Goal: Information Seeking & Learning: Find specific fact

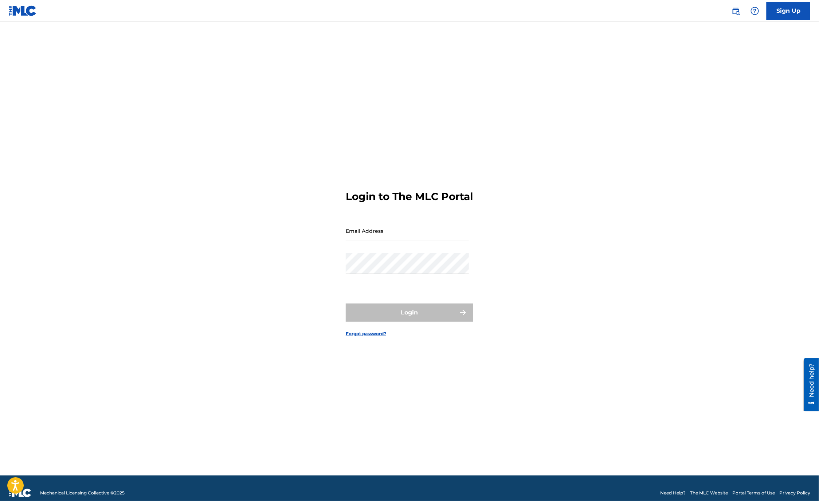
type input "[EMAIL_ADDRESS][PERSON_NAME][DOMAIN_NAME]"
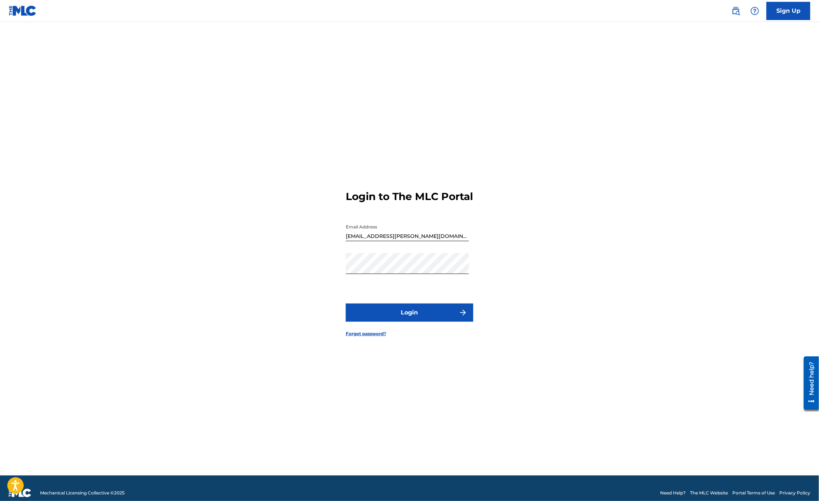
click at [394, 318] on button "Login" at bounding box center [410, 313] width 128 height 18
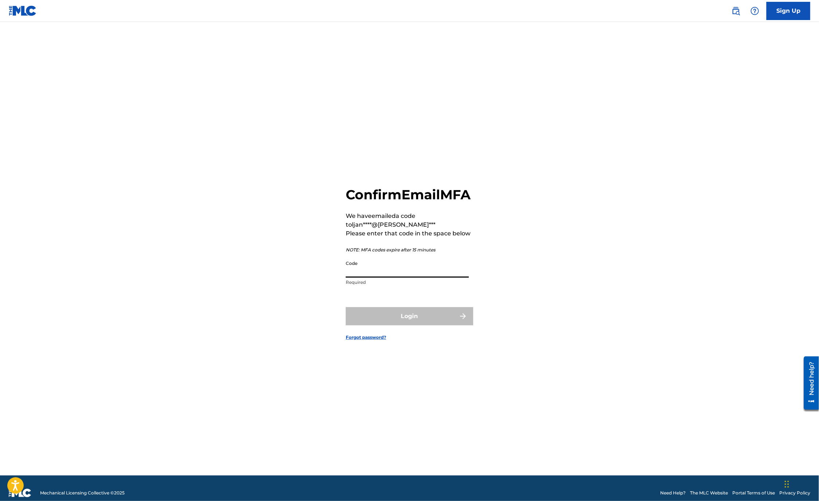
click at [377, 266] on input "Code" at bounding box center [407, 267] width 123 height 21
drag, startPoint x: 387, startPoint y: 277, endPoint x: 393, endPoint y: 280, distance: 6.1
click at [387, 277] on input "Code" at bounding box center [407, 267] width 123 height 21
paste input "782744"
type input "782744"
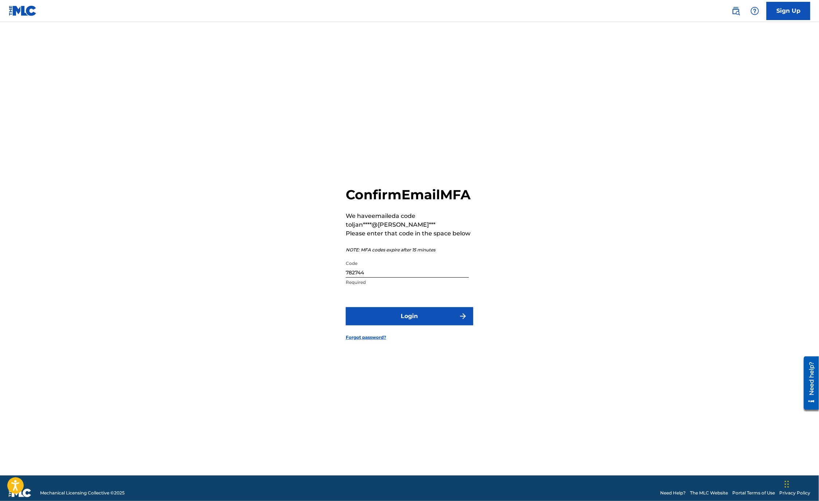
click at [400, 326] on button "Login" at bounding box center [410, 316] width 128 height 18
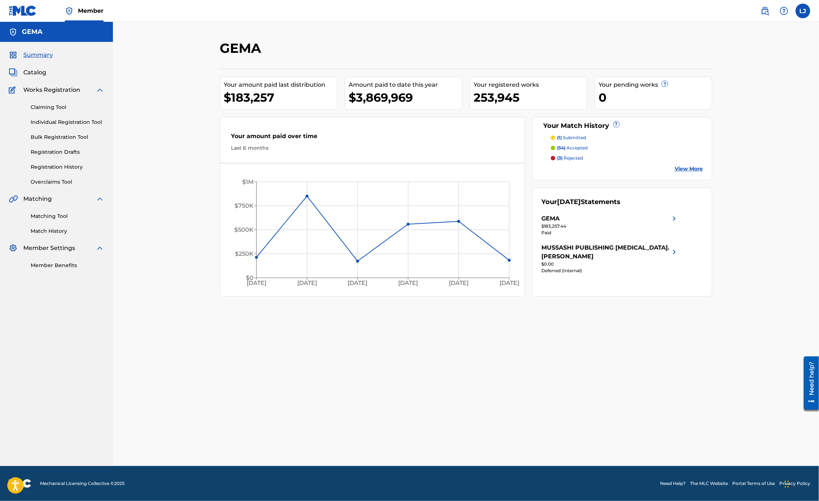
click at [59, 89] on span "Works Registration" at bounding box center [51, 90] width 57 height 9
click at [36, 72] on span "Catalog" at bounding box center [34, 72] width 23 height 9
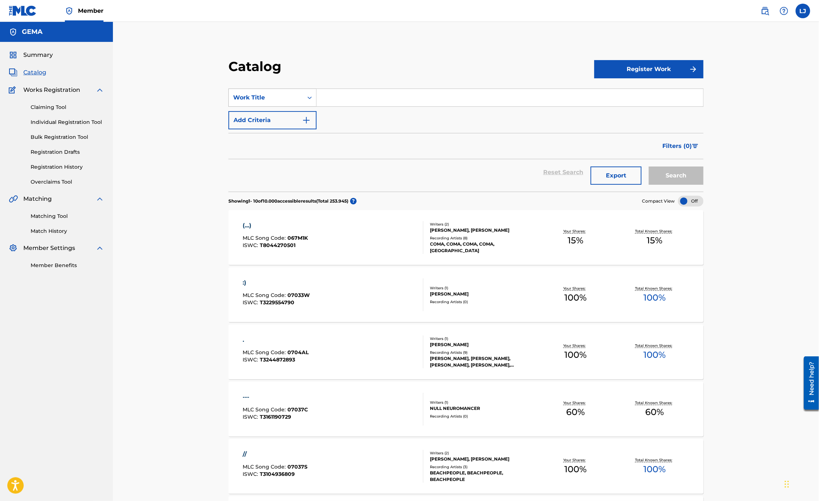
click at [310, 97] on icon "Search Form" at bounding box center [309, 97] width 7 height 7
click at [270, 125] on div "Writer IPI" at bounding box center [272, 125] width 87 height 18
click at [360, 101] on input "Search Form" at bounding box center [510, 97] width 387 height 17
paste input "782744"
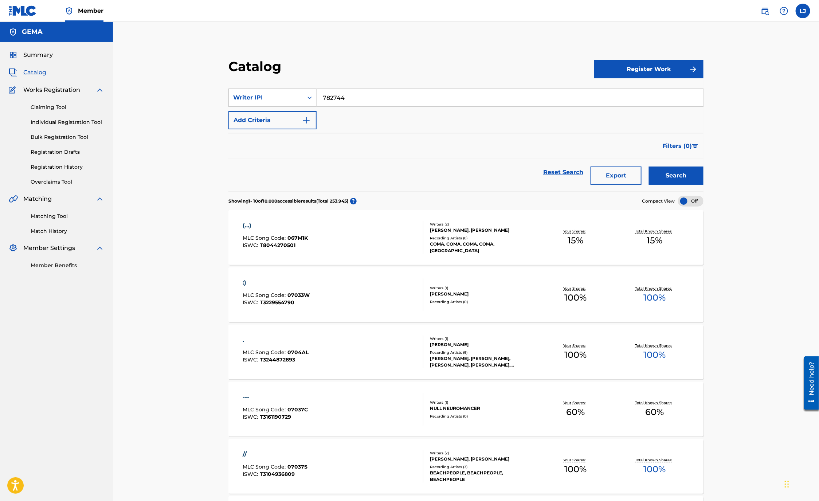
paste input "292061182"
drag, startPoint x: 396, startPoint y: 93, endPoint x: 281, endPoint y: 92, distance: 114.5
click at [281, 92] on div "SearchWithCriteria5f282874-5dd1-478a-8702-b6974ed0af49 Writer IPI 7827442920611…" at bounding box center [466, 98] width 475 height 18
paste input "Search Form"
type input "292061182"
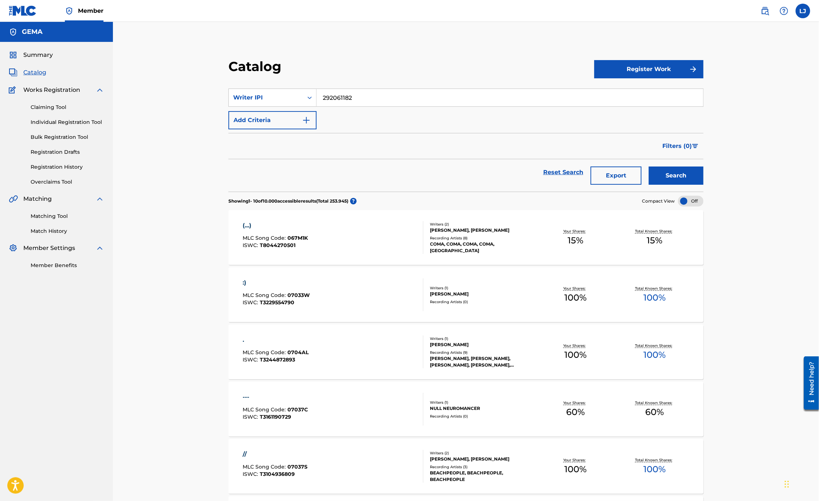
click at [686, 173] on button "Search" at bounding box center [676, 176] width 55 height 18
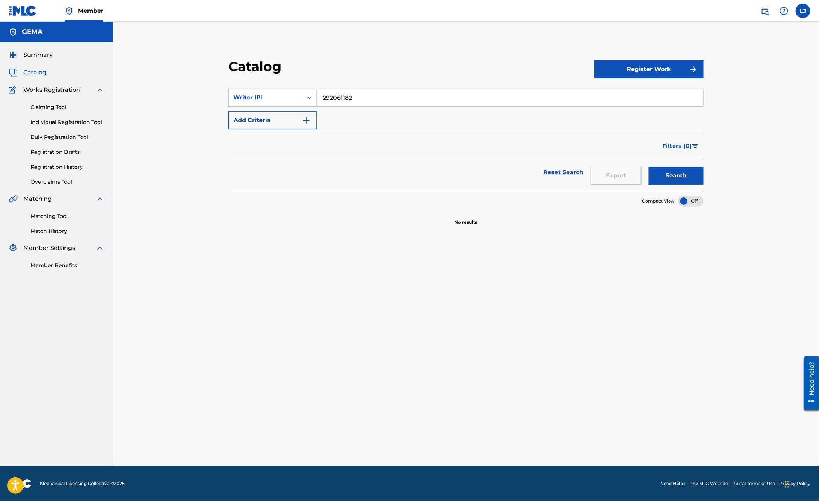
click at [34, 75] on span "Catalog" at bounding box center [34, 72] width 23 height 9
drag, startPoint x: 376, startPoint y: 101, endPoint x: 300, endPoint y: 102, distance: 76.2
click at [300, 102] on div "SearchWithCriteria5f282874-5dd1-478a-8702-b6974ed0af49 Writer IPI 292061182" at bounding box center [466, 98] width 475 height 18
click at [662, 175] on button "Search" at bounding box center [676, 176] width 55 height 18
click at [52, 106] on link "Claiming Tool" at bounding box center [68, 108] width 74 height 8
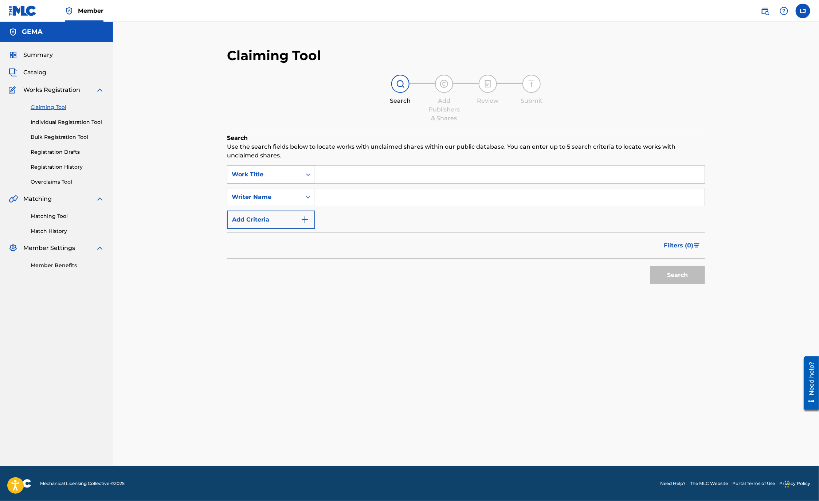
click at [308, 175] on icon "Search Form" at bounding box center [308, 174] width 7 height 7
click at [271, 212] on div "Writer IPI" at bounding box center [270, 211] width 87 height 18
click at [369, 169] on input "Search Form" at bounding box center [510, 174] width 390 height 17
paste input "292061182"
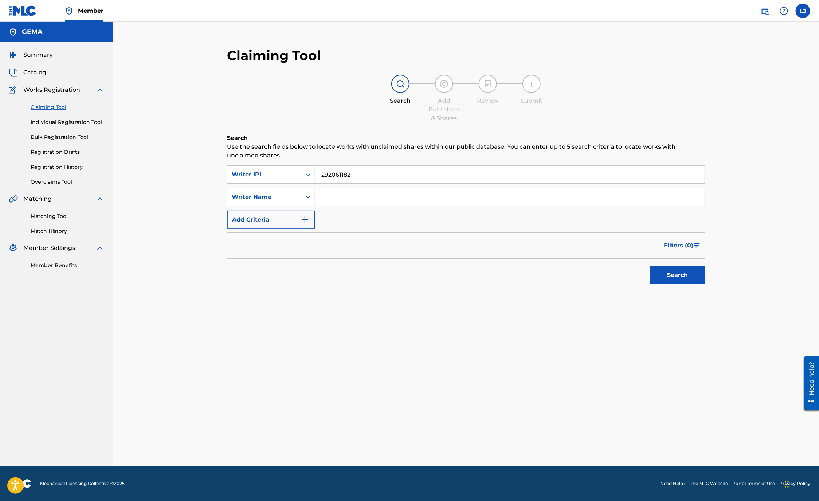
type input "292061182"
click at [695, 268] on button "Search" at bounding box center [678, 275] width 55 height 18
click at [35, 73] on span "Catalog" at bounding box center [34, 72] width 23 height 9
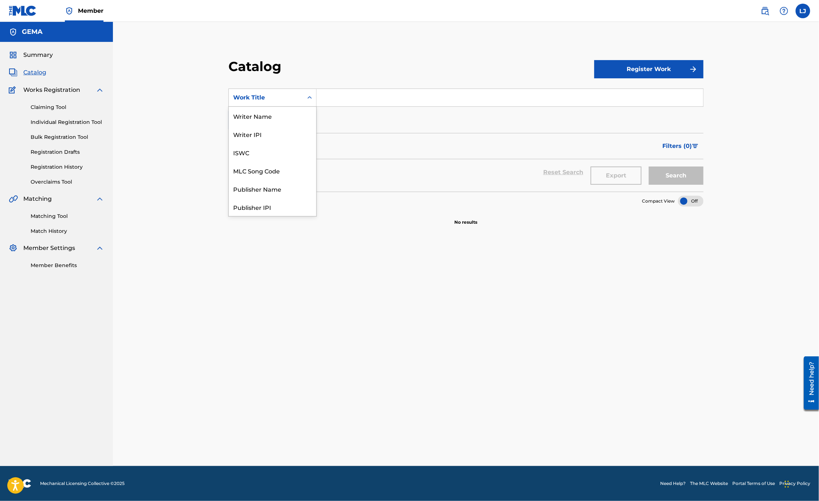
click at [308, 98] on icon "Search Form" at bounding box center [310, 97] width 4 height 3
click at [272, 112] on div "Writer Name" at bounding box center [272, 116] width 87 height 18
click at [352, 100] on input "Search Form" at bounding box center [510, 97] width 387 height 17
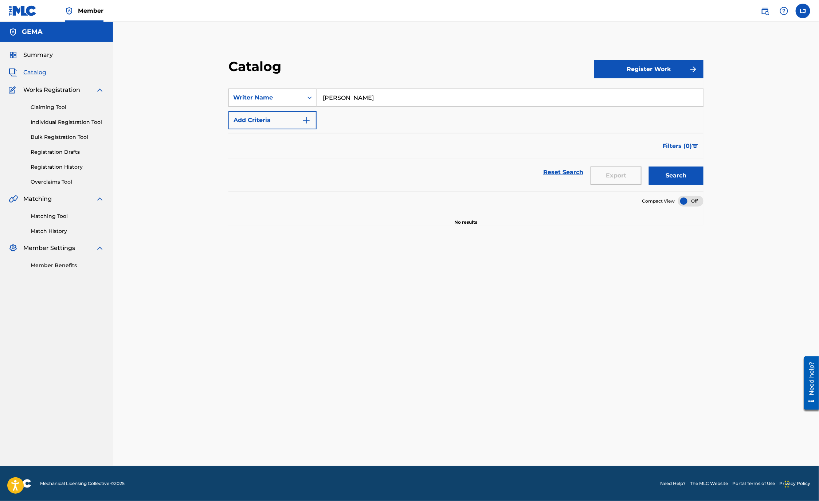
type input "[PERSON_NAME]"
click at [689, 179] on button "Search" at bounding box center [676, 176] width 55 height 18
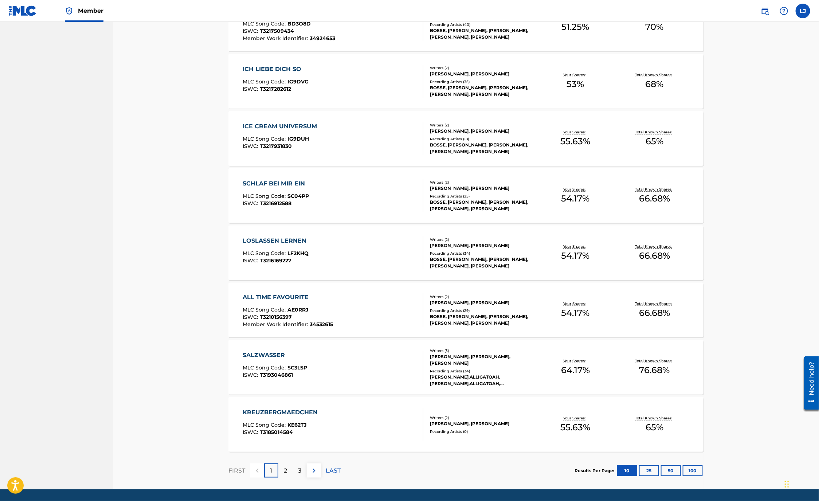
scroll to position [351, 0]
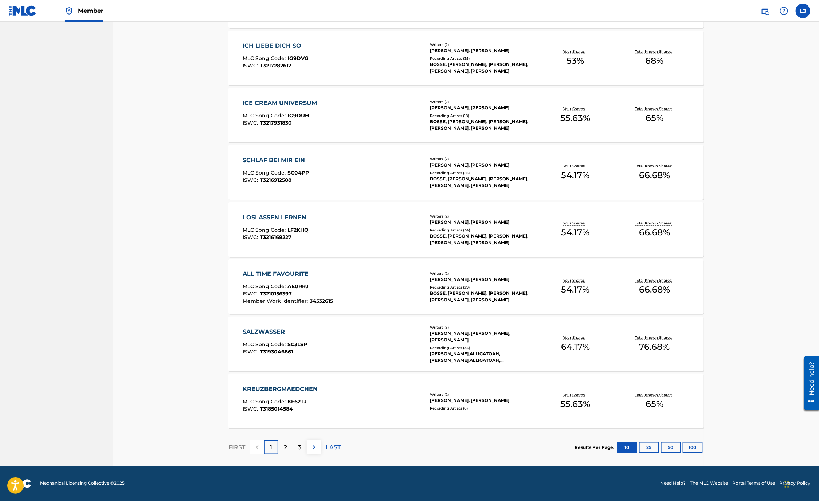
click at [297, 386] on div "KREUZBERGMAEDCHEN" at bounding box center [282, 389] width 79 height 9
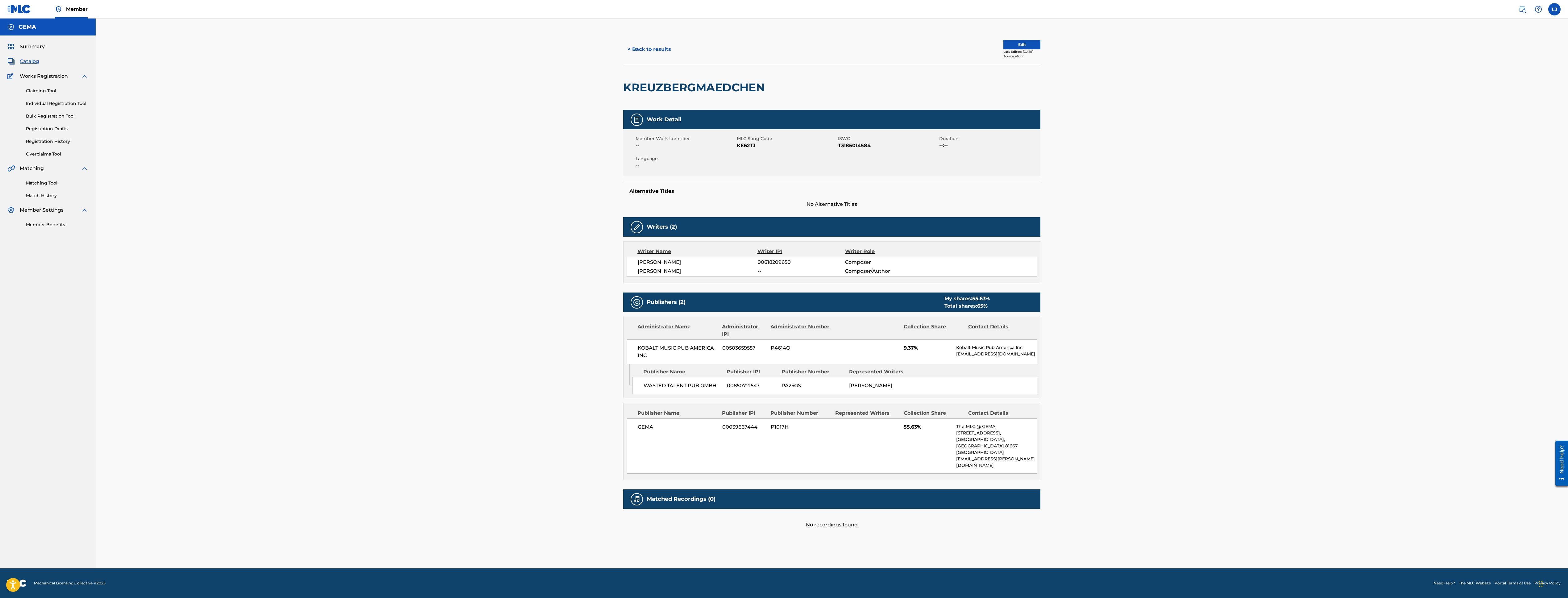
click at [30, 58] on span "Catalog" at bounding box center [29, 61] width 19 height 8
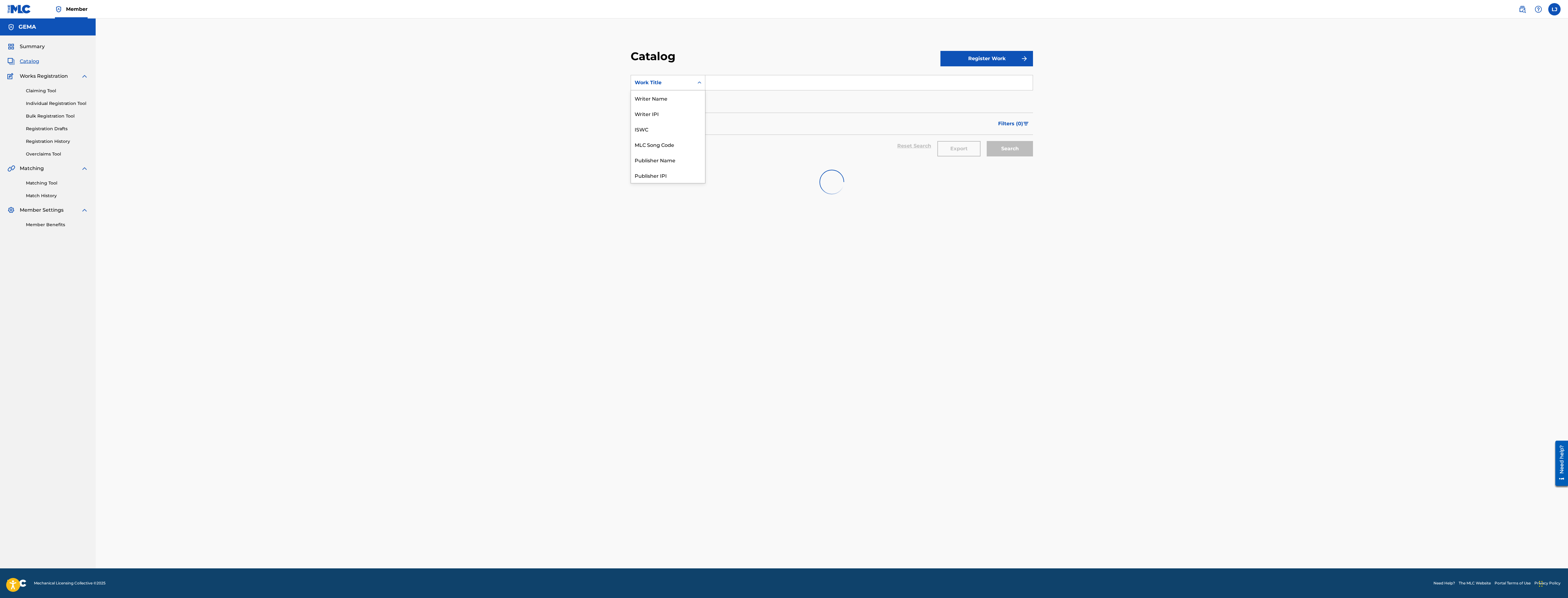
click at [699, 83] on icon "Search Form" at bounding box center [699, 82] width 3 height 3
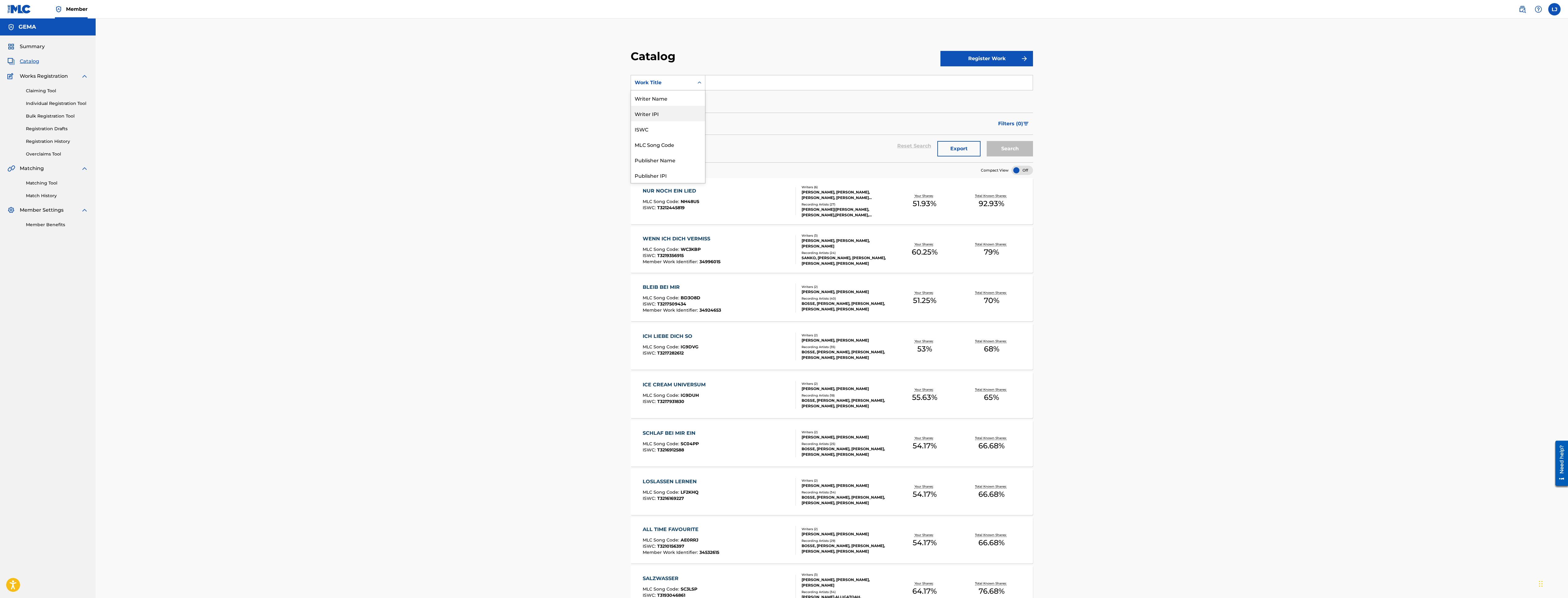
click at [660, 114] on div "Writer IPI" at bounding box center [667, 114] width 74 height 15
click at [759, 86] on input "Search Form" at bounding box center [869, 82] width 328 height 14
paste input "40358983"
click at [1007, 145] on button "Search" at bounding box center [1010, 149] width 47 height 15
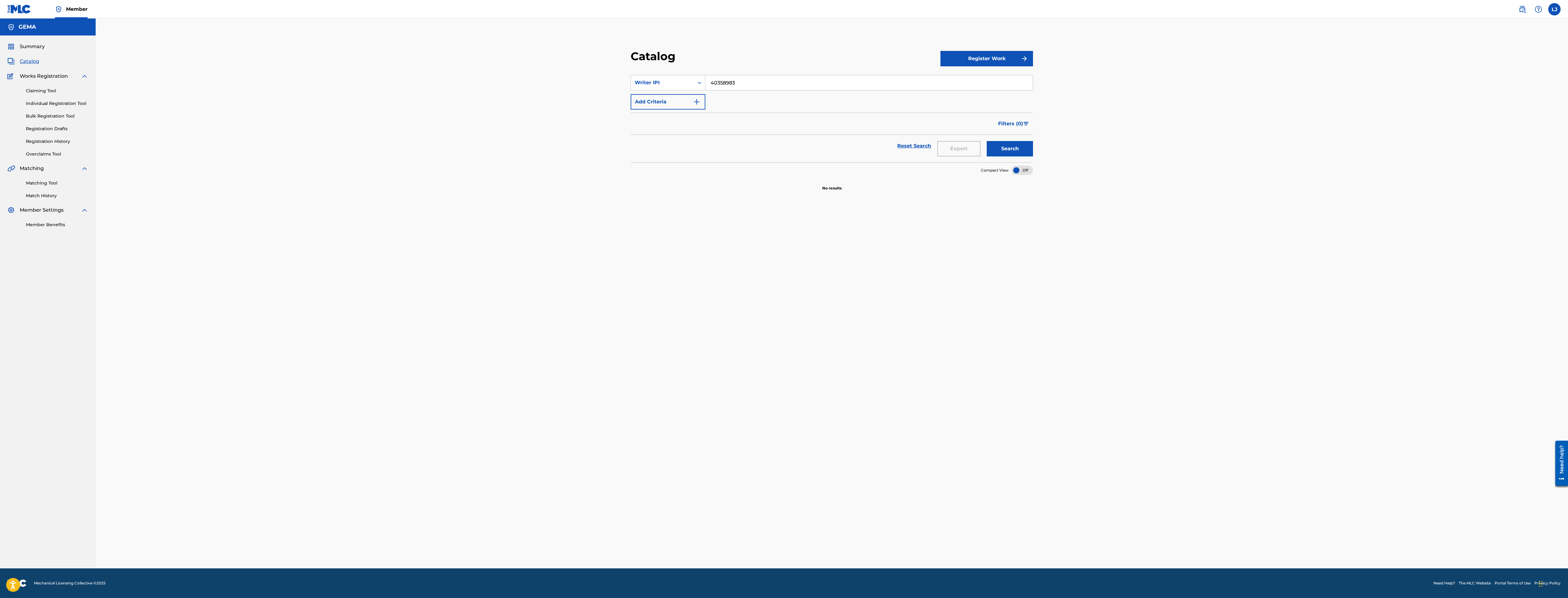
click at [787, 89] on input "40358983" at bounding box center [869, 82] width 328 height 14
type input "40358983"
click at [987, 141] on button "Search" at bounding box center [1010, 149] width 47 height 15
drag, startPoint x: 745, startPoint y: 83, endPoint x: 673, endPoint y: 85, distance: 72.0
click at [673, 85] on div "SearchWithCriteria7ad814fd-3927-4b90-9fdf-1bf0a409a6b8 Writer IPI 40358983" at bounding box center [831, 83] width 402 height 15
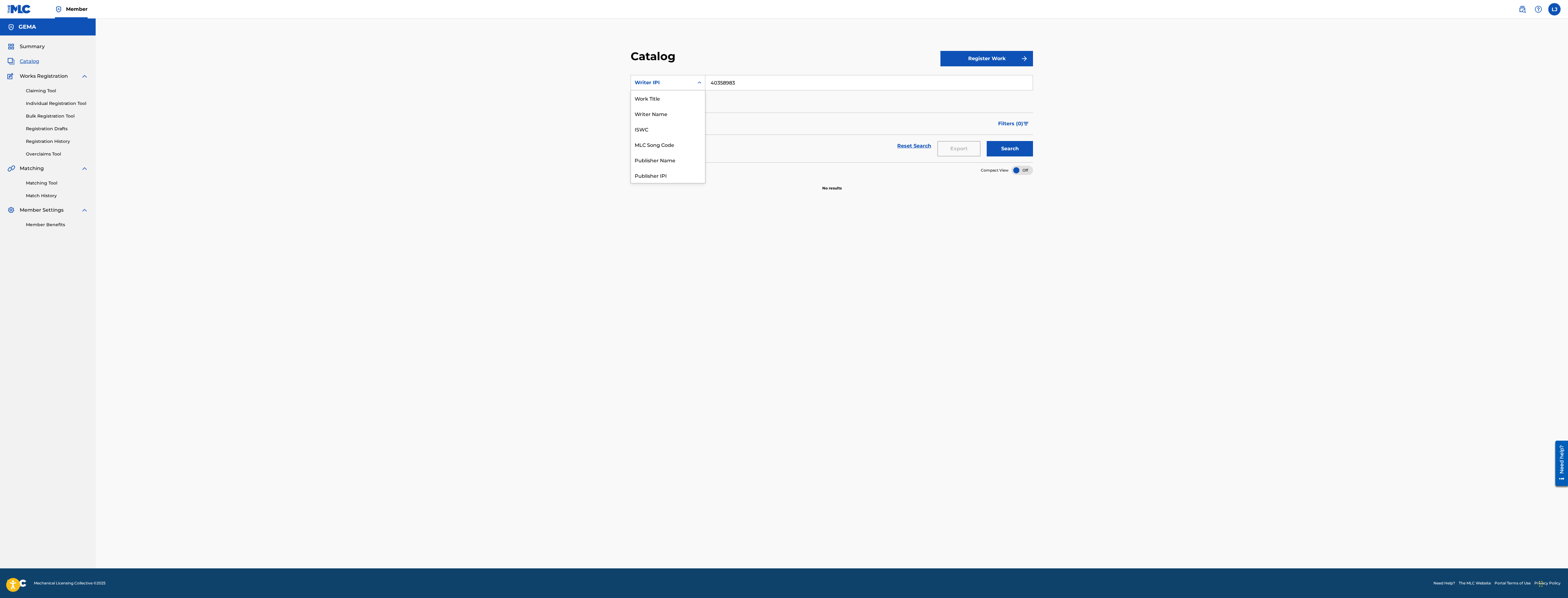
click at [702, 85] on icon "Search Form" at bounding box center [699, 82] width 6 height 6
click at [671, 111] on div "Writer Name" at bounding box center [667, 114] width 74 height 15
click at [755, 80] on input "Search Form" at bounding box center [869, 82] width 328 height 14
type input "[PERSON_NAME]"
click at [987, 141] on button "Search" at bounding box center [1010, 149] width 47 height 15
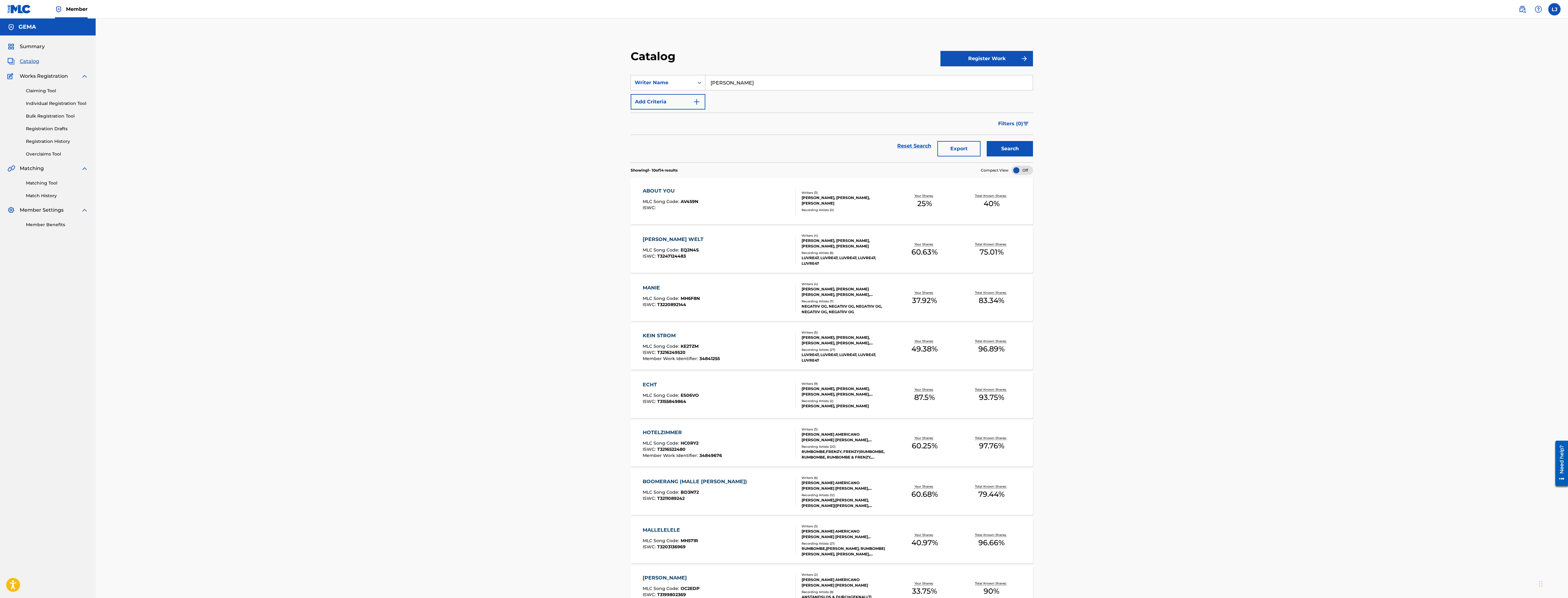
click at [665, 189] on div "ABOUT YOU" at bounding box center [671, 191] width 56 height 8
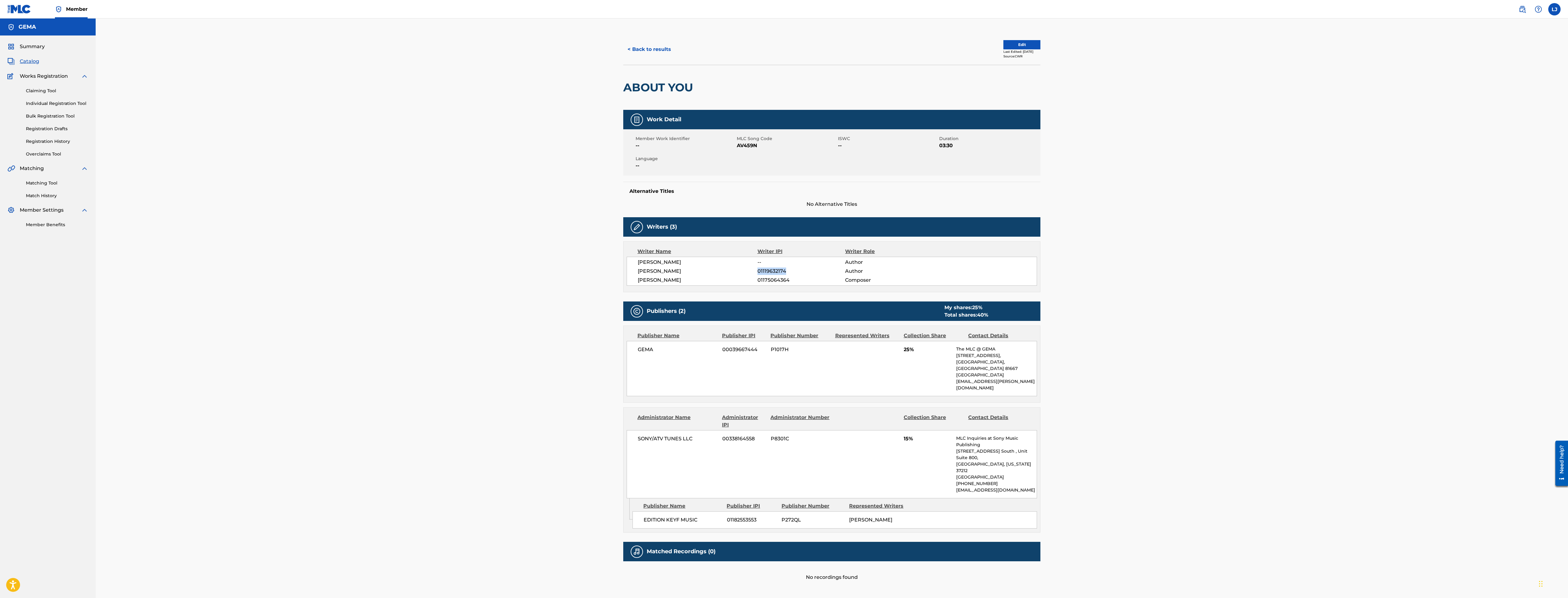
drag, startPoint x: 789, startPoint y: 269, endPoint x: 759, endPoint y: 272, distance: 30.1
click at [759, 272] on span "01119632174" at bounding box center [802, 271] width 88 height 8
copy span "01119632174"
click at [653, 49] on button "< Back to results" at bounding box center [649, 49] width 52 height 15
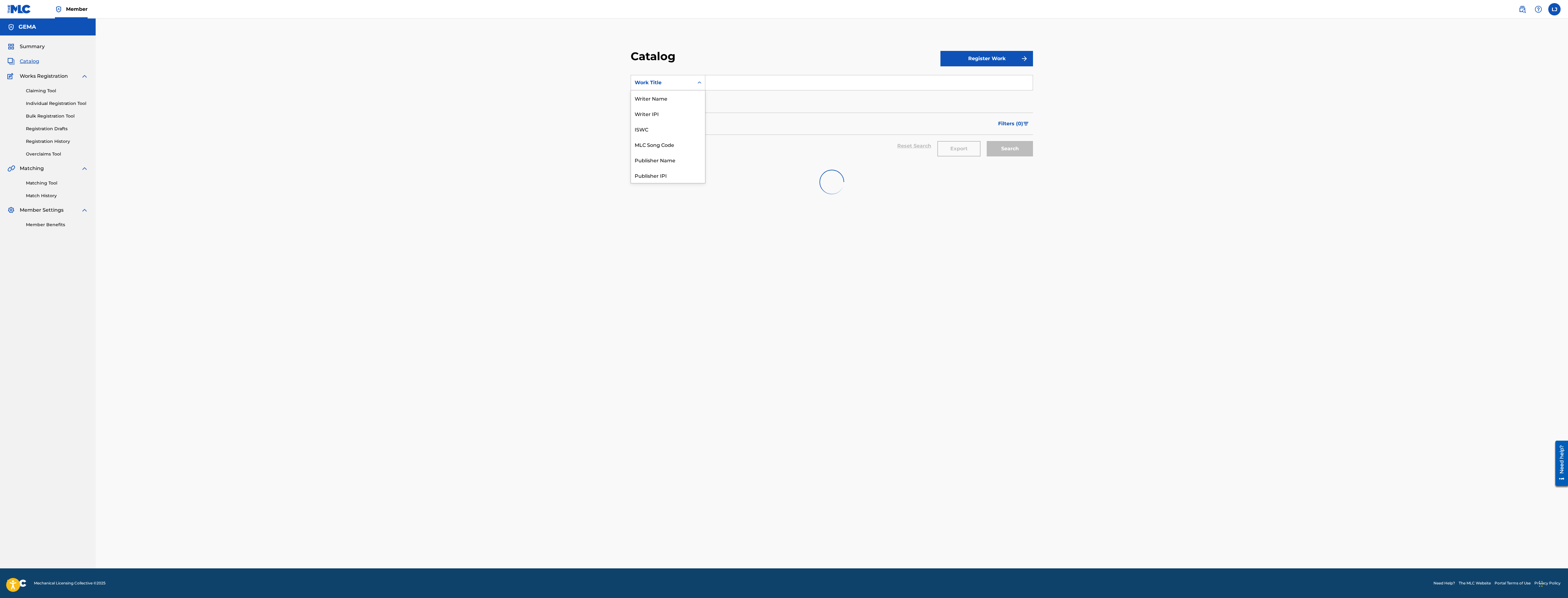
click at [698, 79] on div "Search Form" at bounding box center [699, 82] width 11 height 11
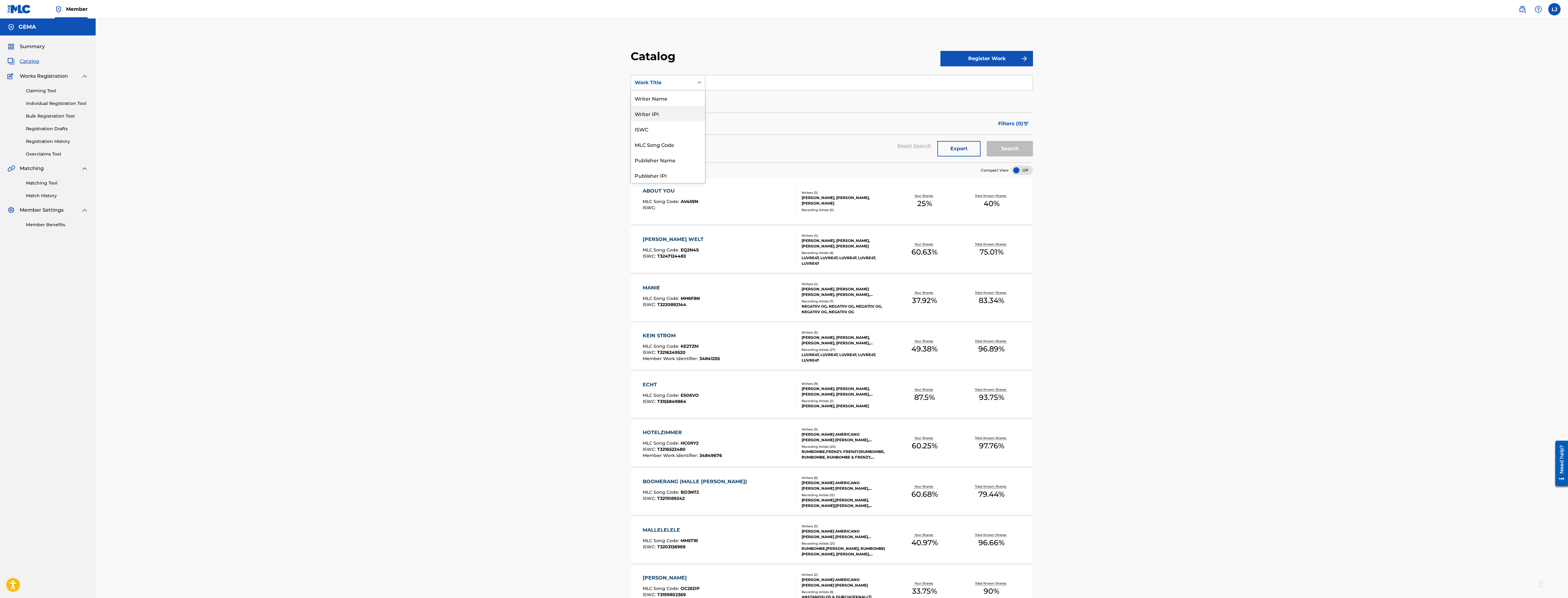
click at [676, 109] on div "Writer IPI" at bounding box center [667, 114] width 74 height 15
drag, startPoint x: 731, startPoint y: 83, endPoint x: 741, endPoint y: 86, distance: 10.4
click at [731, 83] on input "Search Form" at bounding box center [869, 82] width 328 height 14
paste input "01119632174"
type input "01119632174"
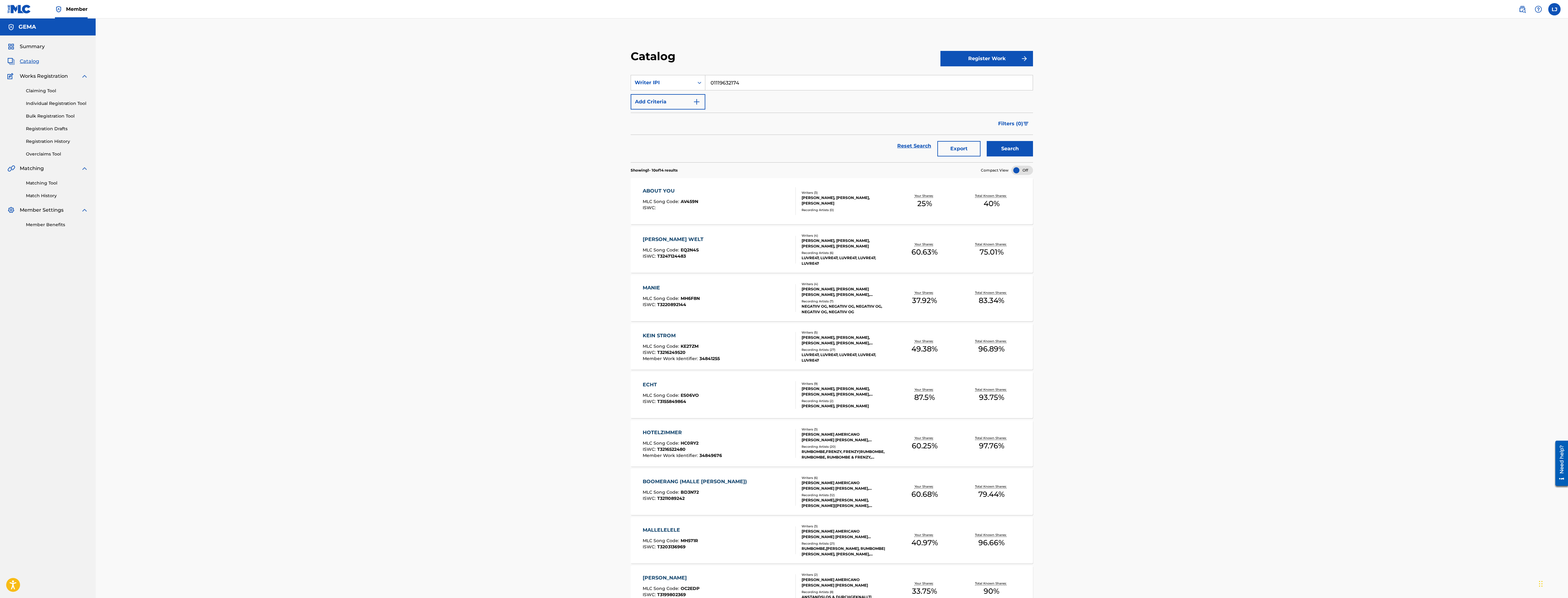
click at [1014, 146] on button "Search" at bounding box center [1010, 149] width 47 height 15
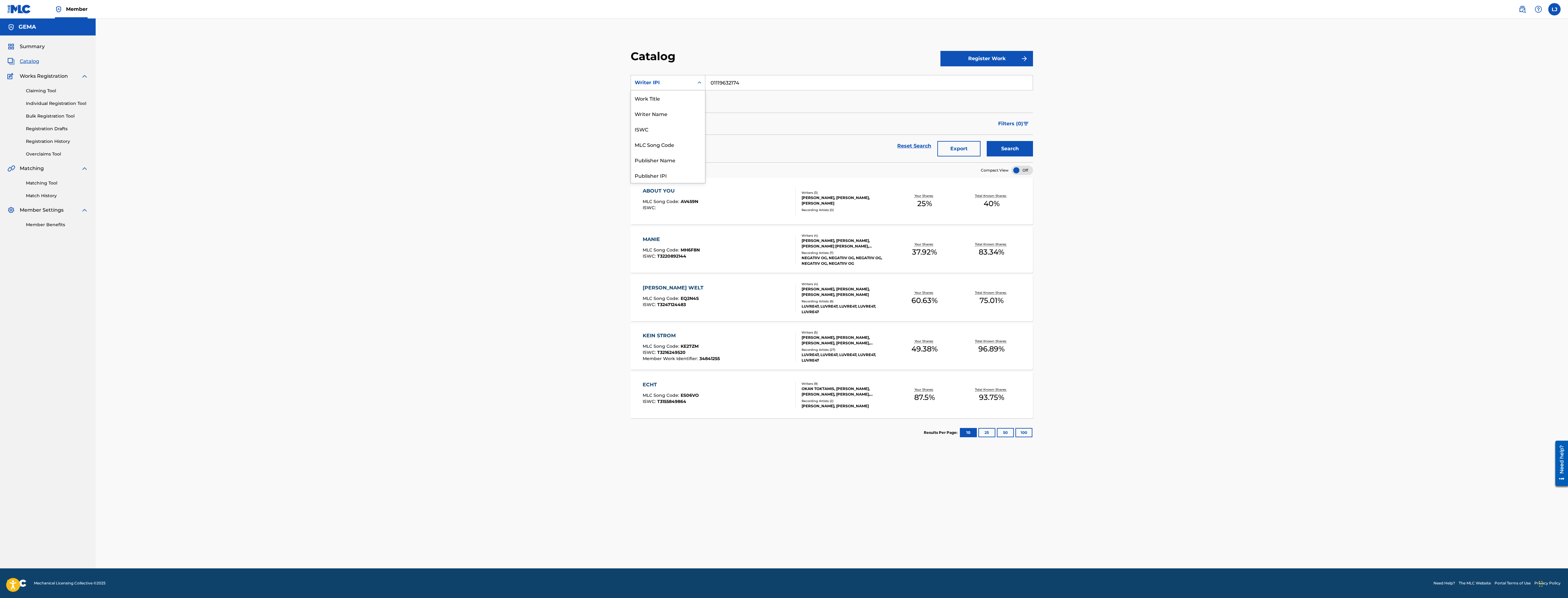
click at [698, 83] on icon "Search Form" at bounding box center [699, 82] width 3 height 3
click at [663, 98] on div "Work Title" at bounding box center [667, 98] width 74 height 15
click at [726, 85] on input "Search Form" at bounding box center [869, 82] width 328 height 14
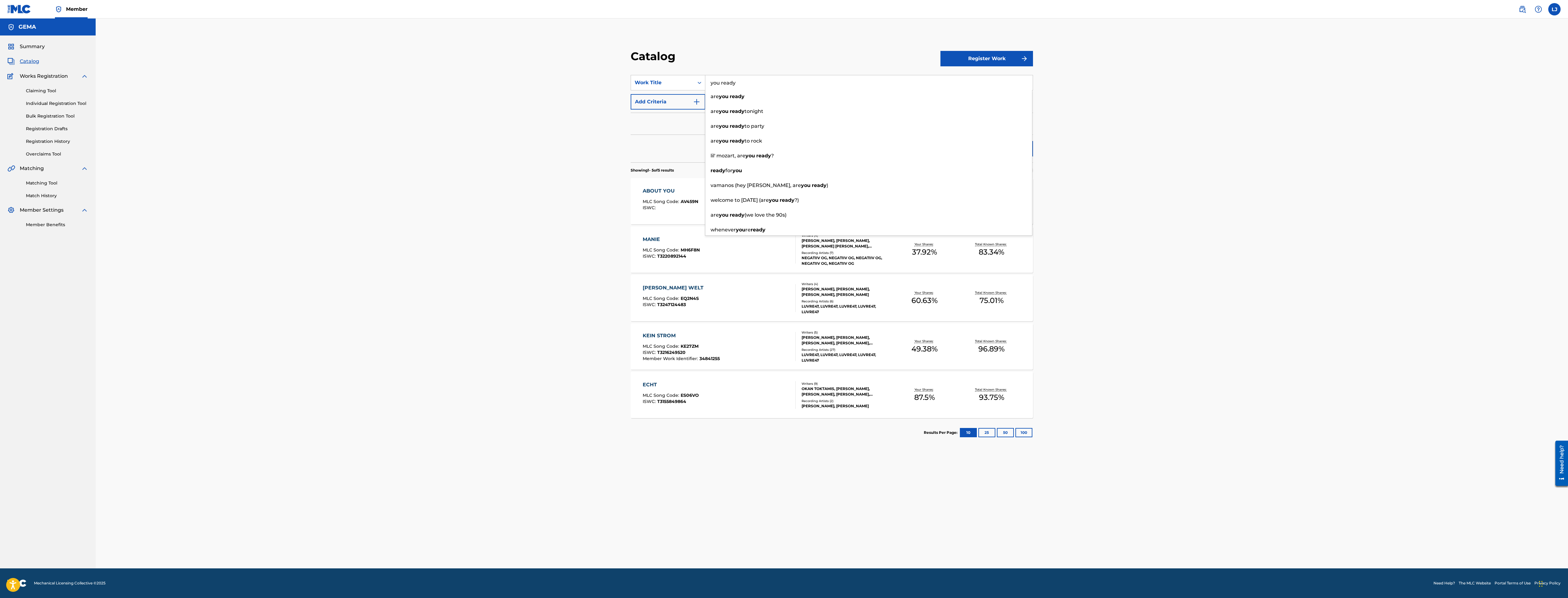
type input "you ready"
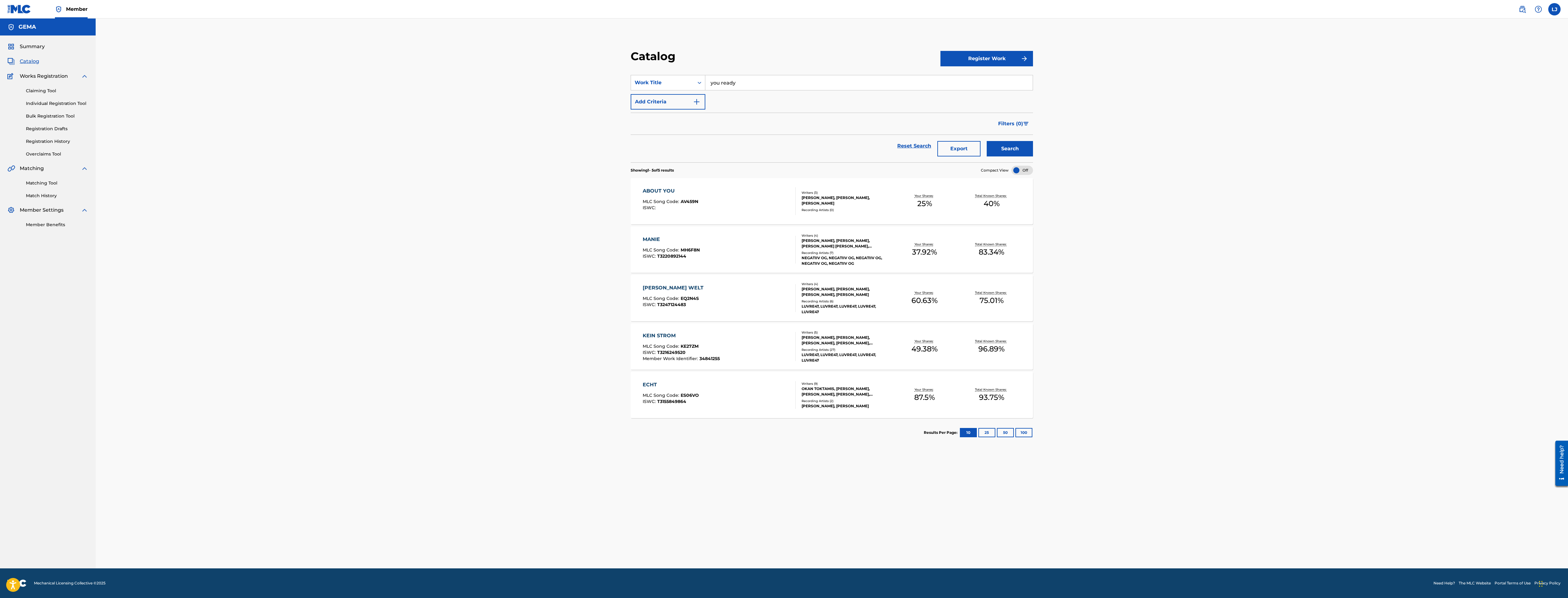
click at [656, 131] on div "Filters ( 0 )" at bounding box center [831, 124] width 402 height 22
click at [698, 103] on img "Search Form" at bounding box center [697, 102] width 8 height 8
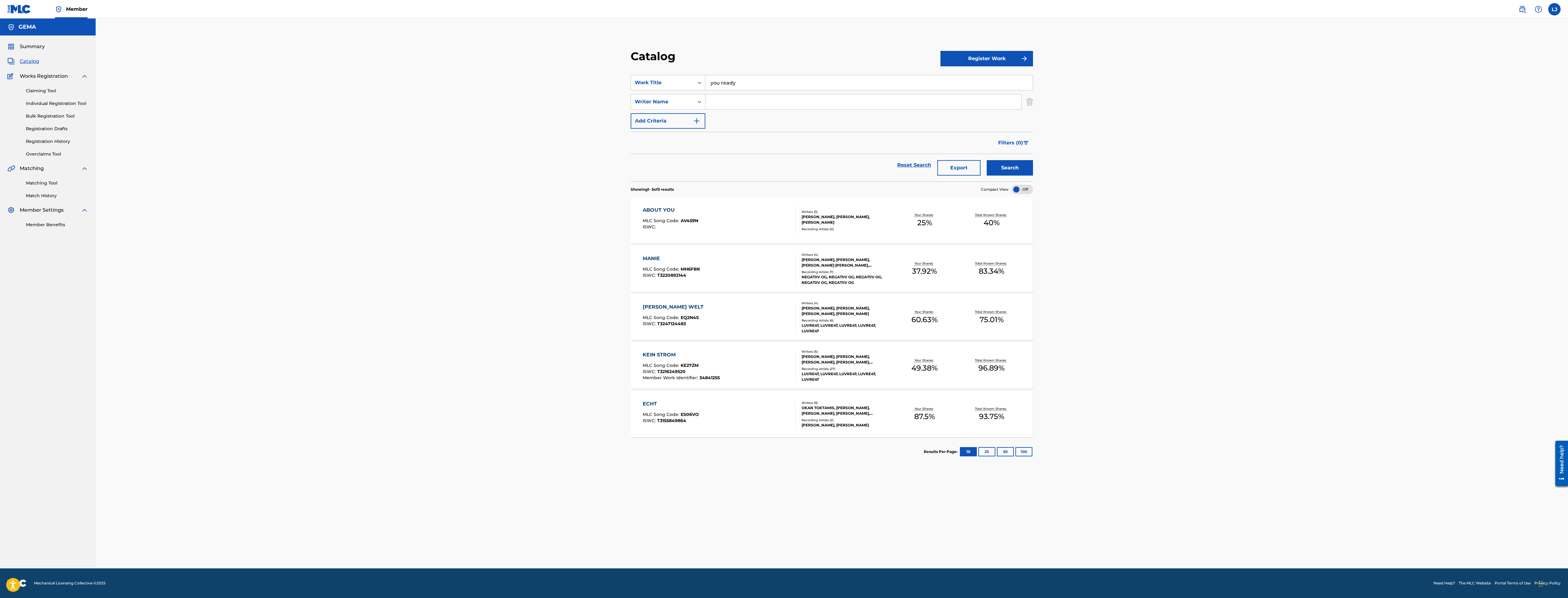
click at [733, 96] on input "Search Form" at bounding box center [863, 102] width 316 height 14
type input "[PERSON_NAME]"
click at [987, 160] on button "Search" at bounding box center [1010, 168] width 47 height 15
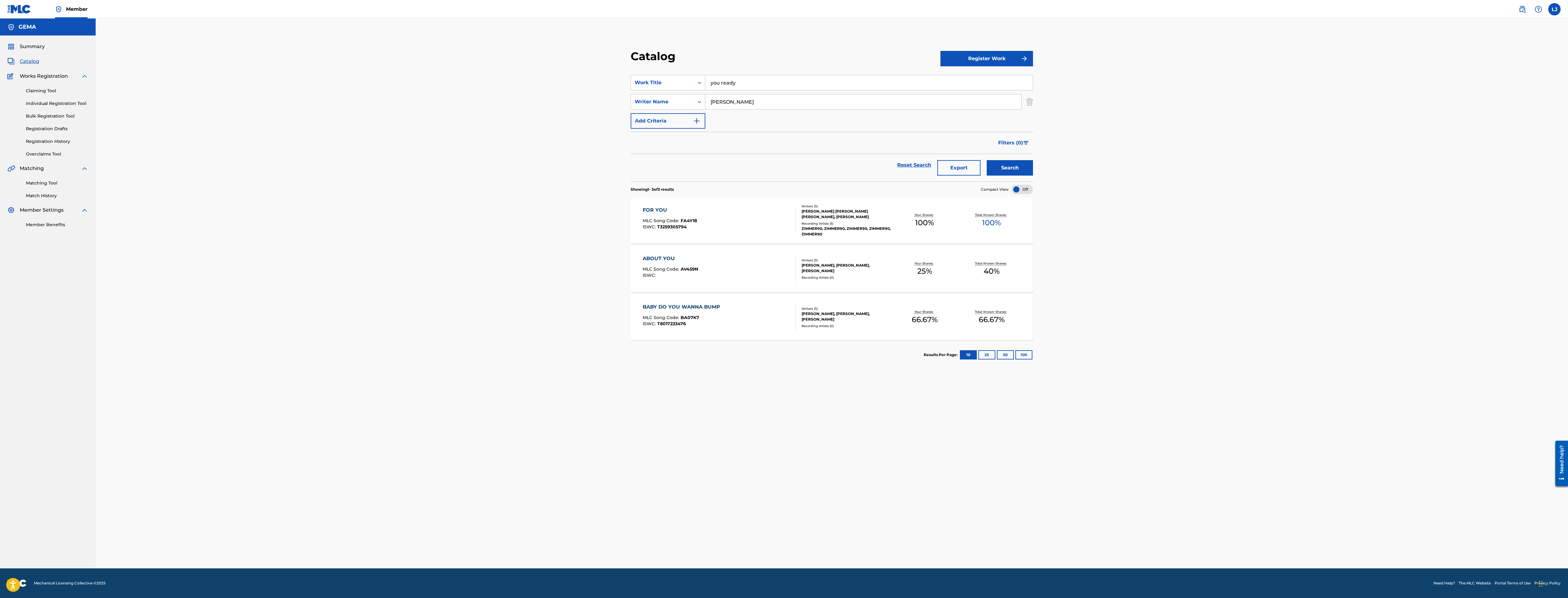
click at [857, 424] on div "Catalog Register Work SearchWithCriteria980256f6-0101-4500-ae35-f4c761f169a6 Wo…" at bounding box center [832, 301] width 432 height 534
click at [698, 81] on icon "Search Form" at bounding box center [699, 82] width 6 height 6
click at [665, 97] on div "Writer IPI" at bounding box center [667, 98] width 74 height 15
click at [751, 83] on input "Search Form" at bounding box center [869, 82] width 328 height 14
paste input "1119632174"
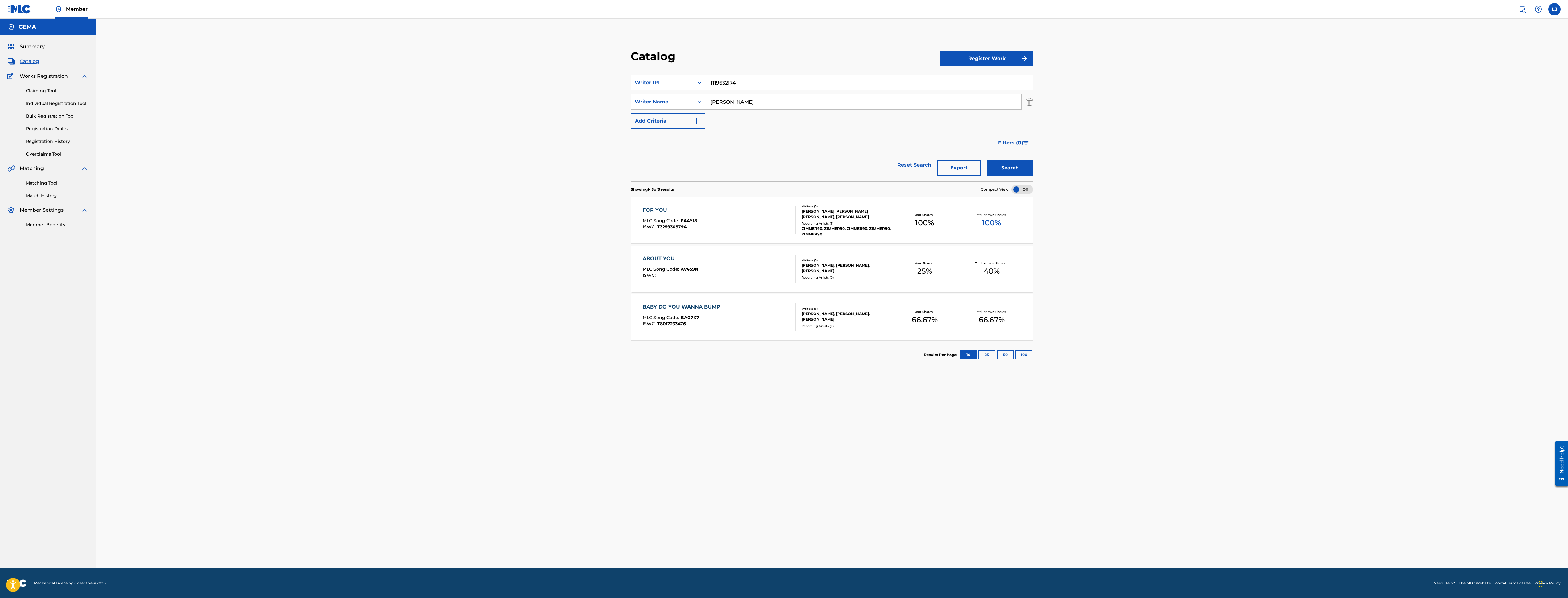
type input "1119632174"
click at [732, 106] on input "[PERSON_NAME]" at bounding box center [863, 102] width 316 height 14
click at [697, 105] on icon "Search Form" at bounding box center [699, 102] width 6 height 6
click at [683, 114] on div "Publisher Name" at bounding box center [667, 117] width 74 height 15
click at [1002, 161] on button "Search" at bounding box center [1010, 168] width 47 height 15
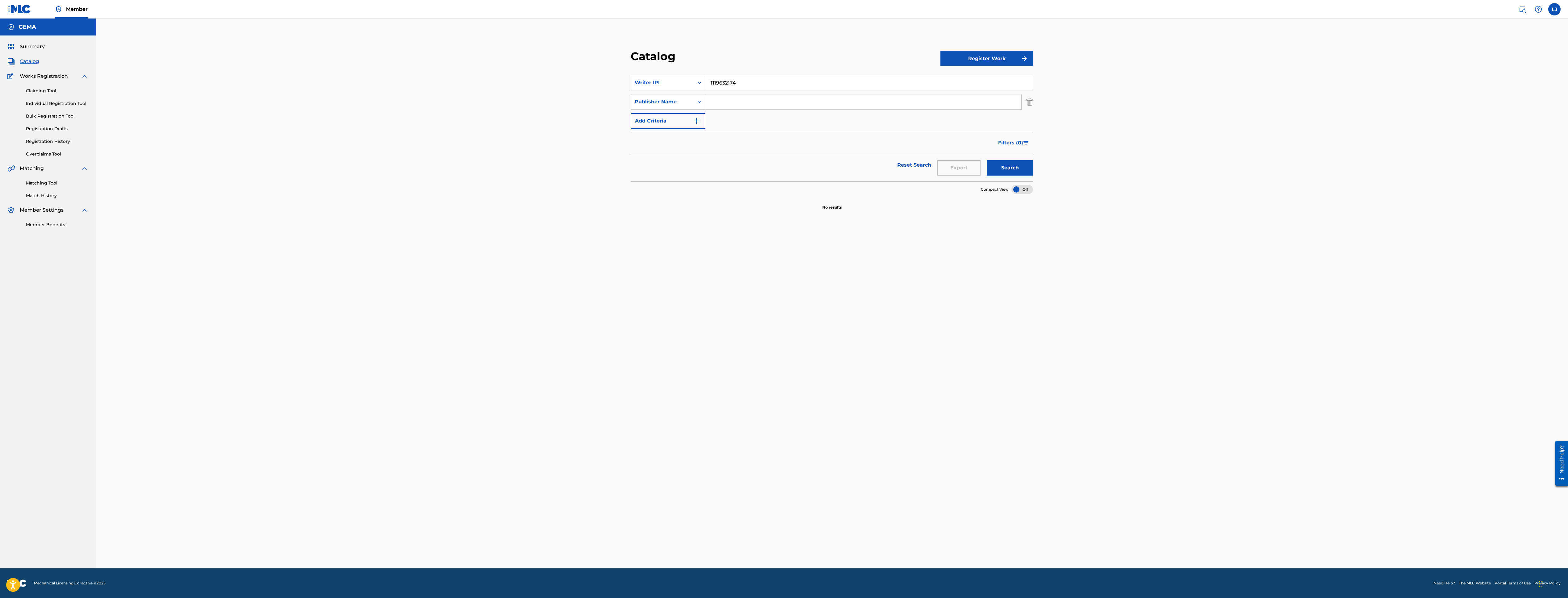
click at [753, 80] on input "1119632174" at bounding box center [869, 82] width 328 height 14
click at [698, 79] on div "Search Form" at bounding box center [699, 82] width 11 height 11
click at [681, 97] on div "Work Title" at bounding box center [667, 98] width 74 height 15
click at [698, 85] on icon "Search Form" at bounding box center [699, 82] width 6 height 6
click at [676, 98] on div "Writer Name" at bounding box center [667, 98] width 74 height 15
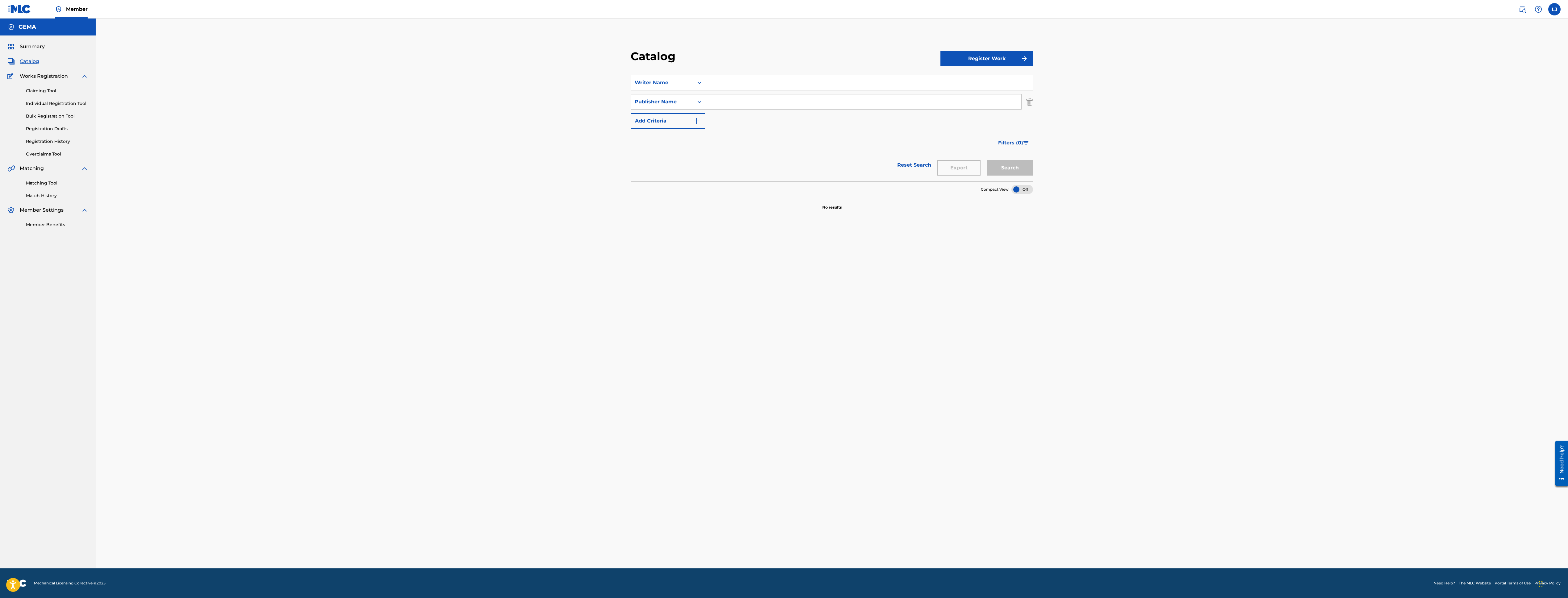
click at [742, 82] on input "Search Form" at bounding box center [869, 82] width 328 height 14
paste input "[PERSON_NAME]"
click at [987, 160] on button "Search" at bounding box center [1010, 168] width 47 height 15
drag, startPoint x: 761, startPoint y: 83, endPoint x: 733, endPoint y: 81, distance: 28.1
click at [732, 81] on input "JANARIOUS [PERSON_NAME]" at bounding box center [869, 82] width 328 height 14
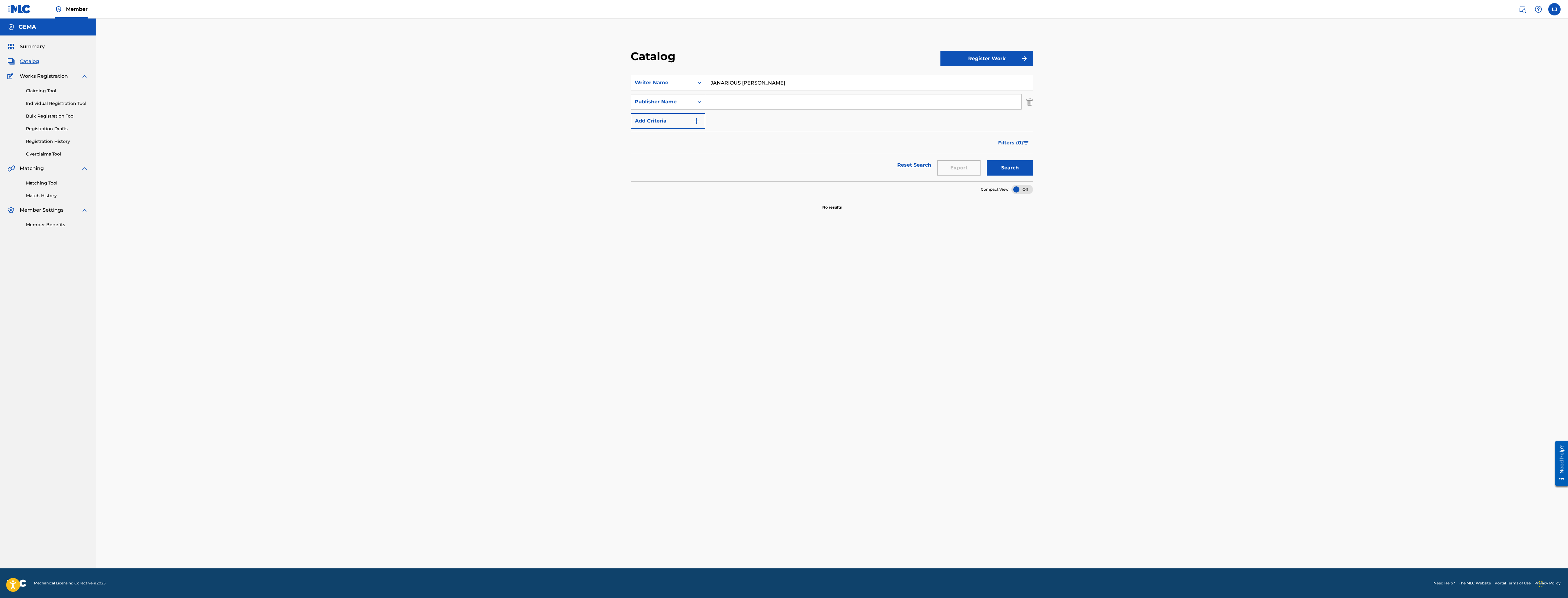
click at [733, 81] on input "JANARIOUS [PERSON_NAME]" at bounding box center [869, 82] width 328 height 14
drag, startPoint x: 743, startPoint y: 81, endPoint x: 693, endPoint y: 86, distance: 50.2
click at [693, 86] on div "SearchWithCriteriac7f58381-878f-4fd1-aab2-fd039ea9149d Writer Name [PERSON_NAME]" at bounding box center [831, 83] width 402 height 15
type input "[PERSON_NAME]"
click at [987, 160] on button "Search" at bounding box center [1010, 168] width 47 height 15
